Goal: Task Accomplishment & Management: Manage account settings

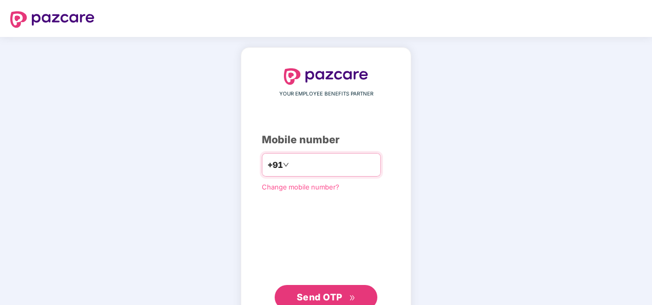
click at [301, 161] on input "number" at bounding box center [333, 165] width 84 height 16
click at [291, 164] on input "number" at bounding box center [333, 165] width 84 height 16
type input "**********"
click at [340, 292] on span "Send OTP" at bounding box center [320, 297] width 46 height 11
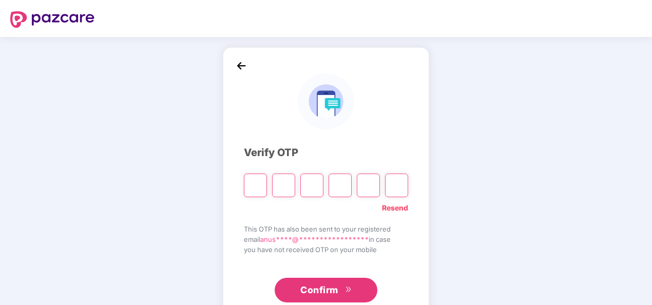
paste input "*"
type input "*"
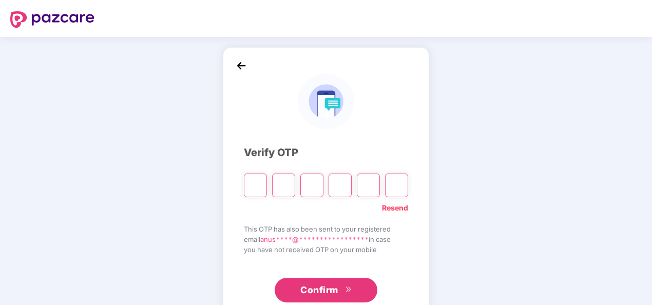
type input "*"
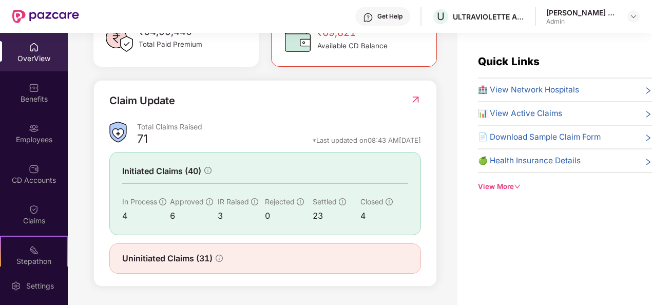
scroll to position [332, 0]
click at [416, 97] on img at bounding box center [415, 99] width 11 height 10
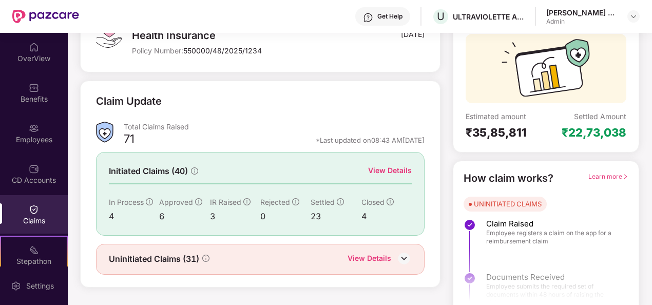
scroll to position [97, 0]
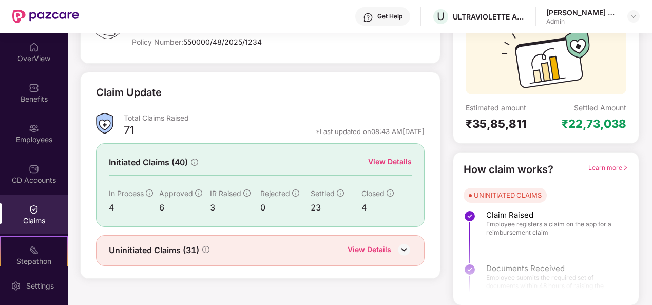
click at [382, 165] on div "View Details" at bounding box center [390, 161] width 44 height 11
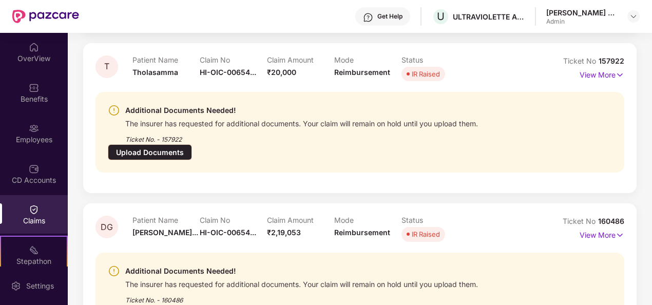
scroll to position [507, 0]
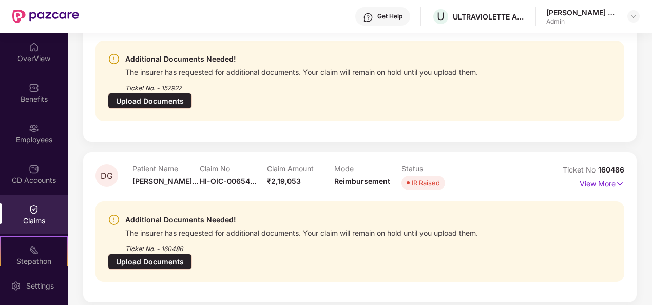
click at [614, 176] on p "View More" at bounding box center [602, 183] width 45 height 14
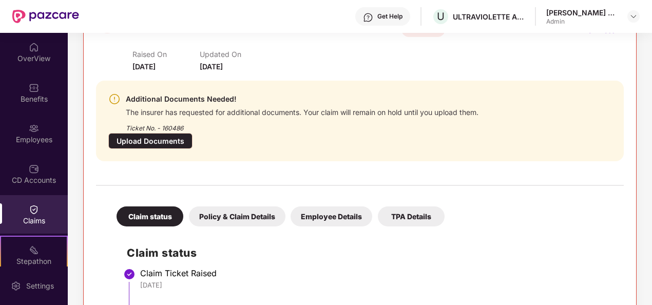
scroll to position [559, 0]
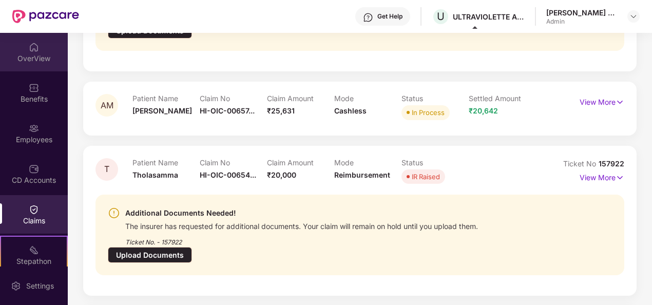
click at [28, 56] on div "OverView" at bounding box center [34, 58] width 68 height 10
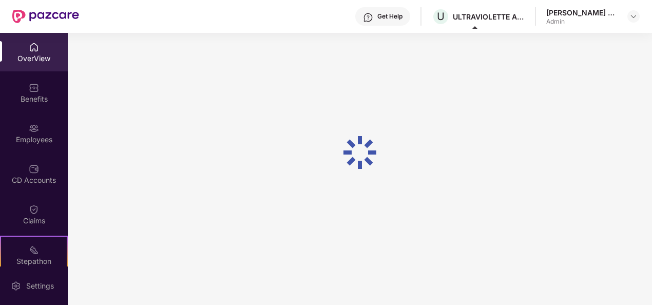
scroll to position [33, 0]
